Goal: Task Accomplishment & Management: Manage account settings

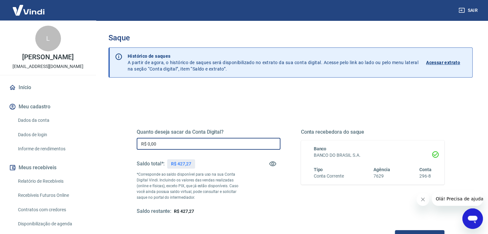
click at [210, 144] on input "R$ 0,00" at bounding box center [209, 144] width 144 height 12
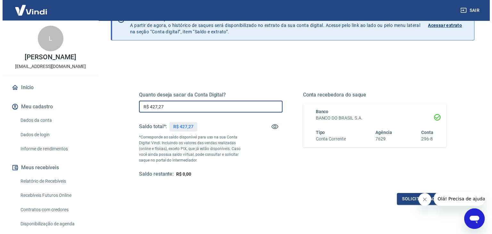
scroll to position [83, 0]
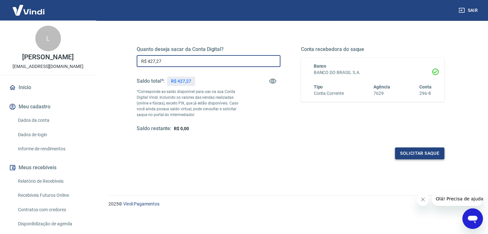
type input "R$ 427,27"
click at [401, 154] on button "Solicitar saque" at bounding box center [419, 153] width 49 height 12
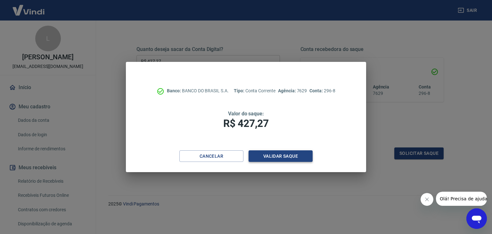
click at [273, 157] on button "Validar saque" at bounding box center [281, 156] width 64 height 12
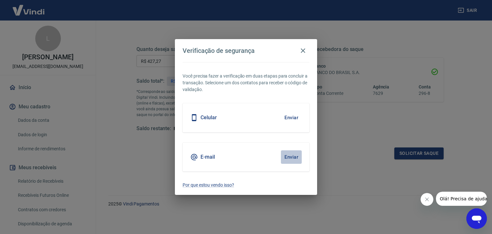
click at [294, 157] on button "Enviar" at bounding box center [291, 156] width 21 height 13
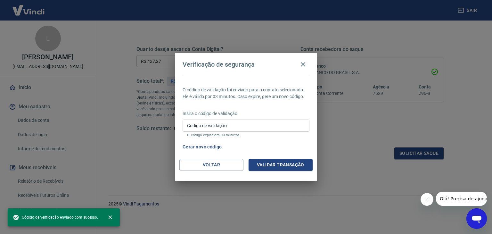
click at [225, 121] on input "Código de validação" at bounding box center [246, 126] width 127 height 12
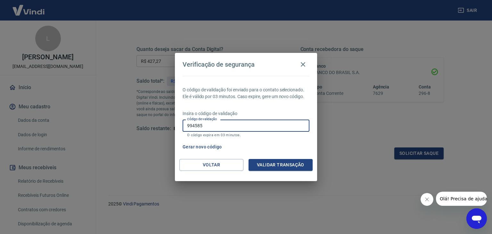
type input "994585"
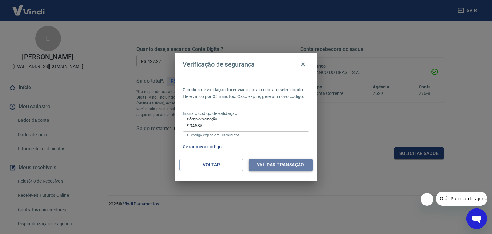
click at [278, 160] on button "Validar transação" at bounding box center [281, 165] width 64 height 12
